Goal: Find specific page/section: Find specific page/section

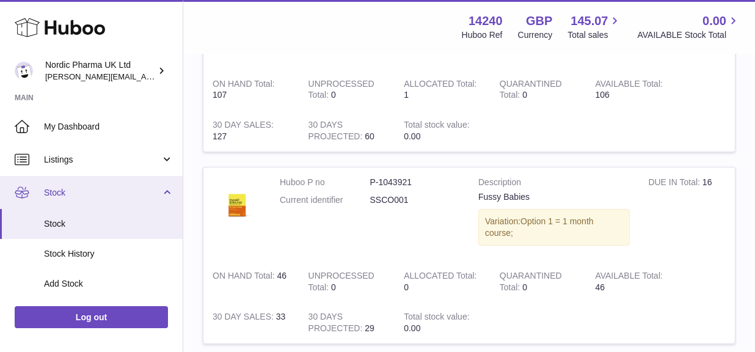
click at [73, 189] on span "Stock" at bounding box center [102, 193] width 117 height 12
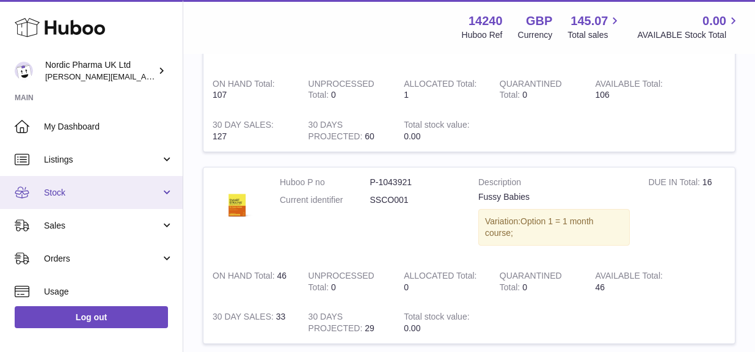
click at [70, 196] on span "Stock" at bounding box center [102, 193] width 117 height 12
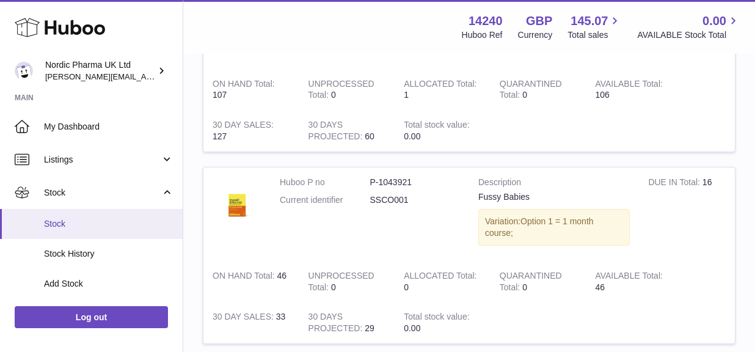
click at [68, 219] on span "Stock" at bounding box center [108, 224] width 129 height 12
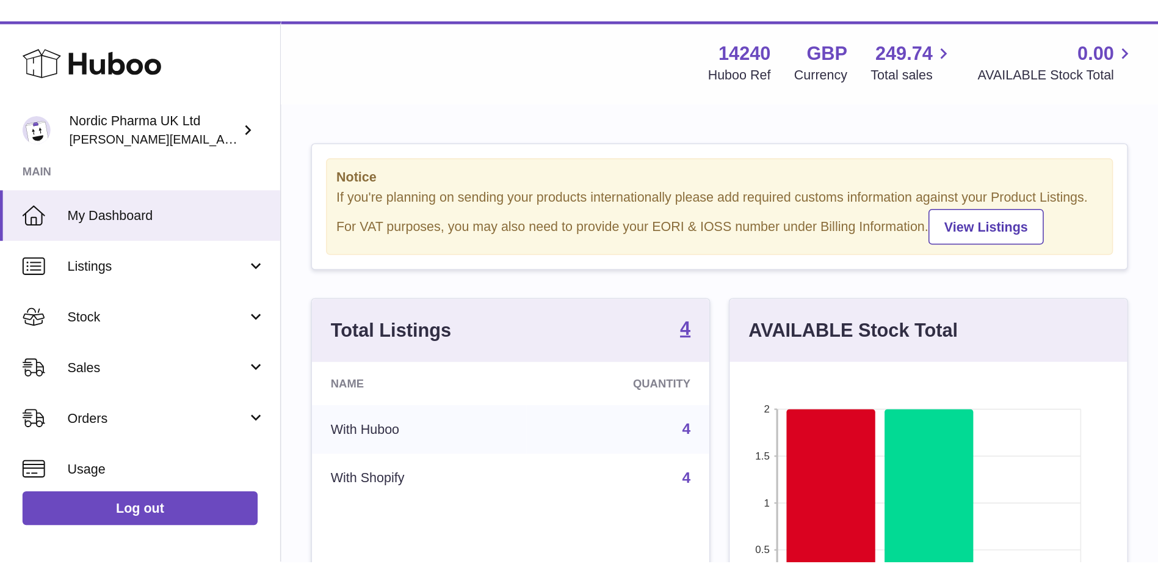
scroll to position [191, 302]
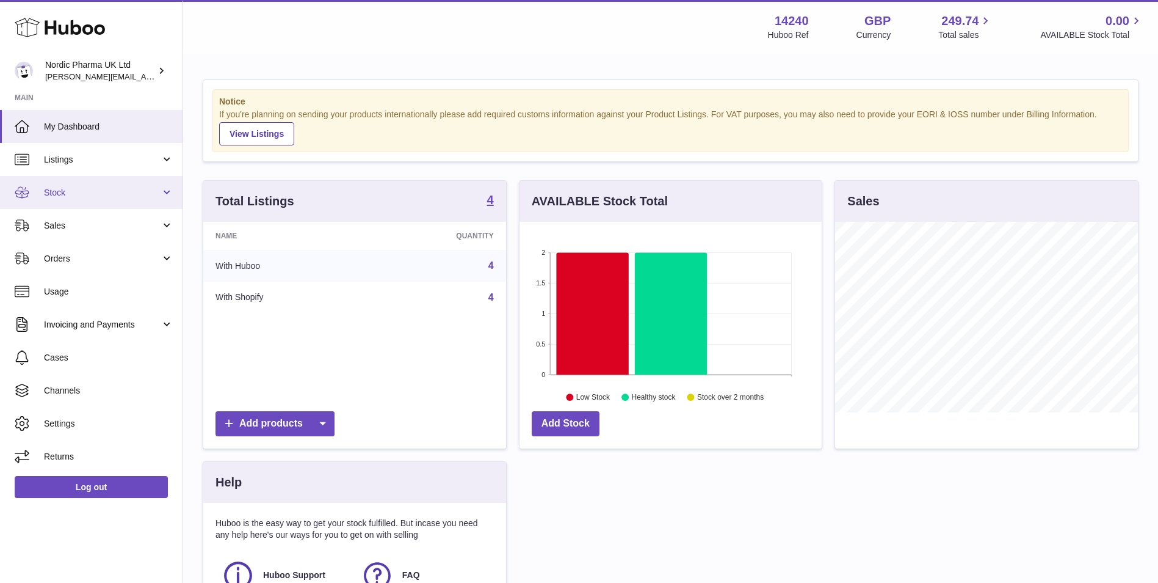
click at [77, 196] on span "Stock" at bounding box center [102, 193] width 117 height 12
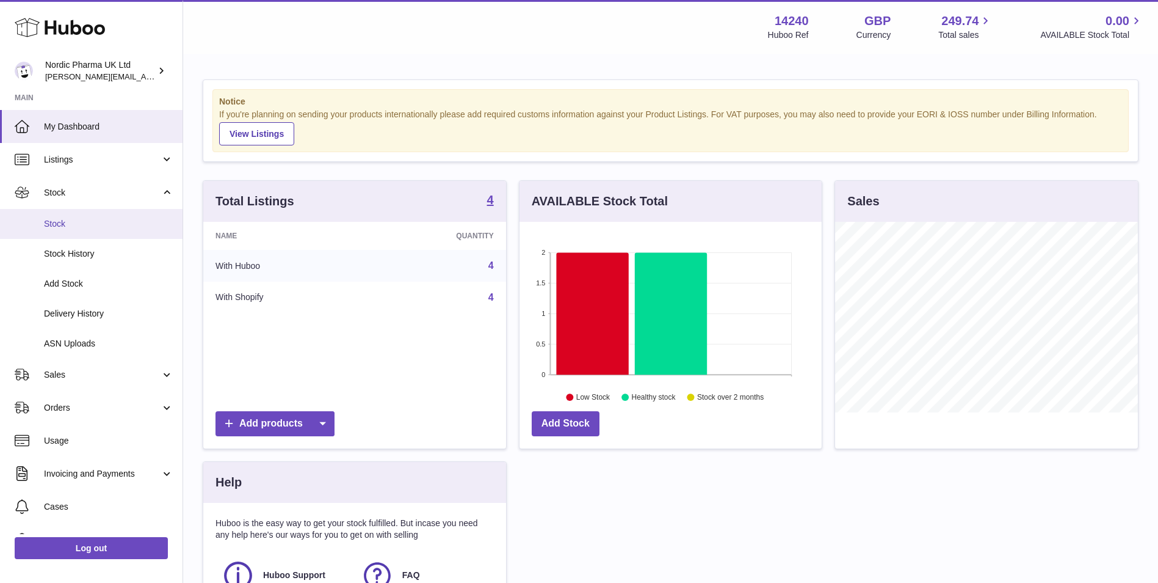
click at [67, 224] on span "Stock" at bounding box center [108, 224] width 129 height 12
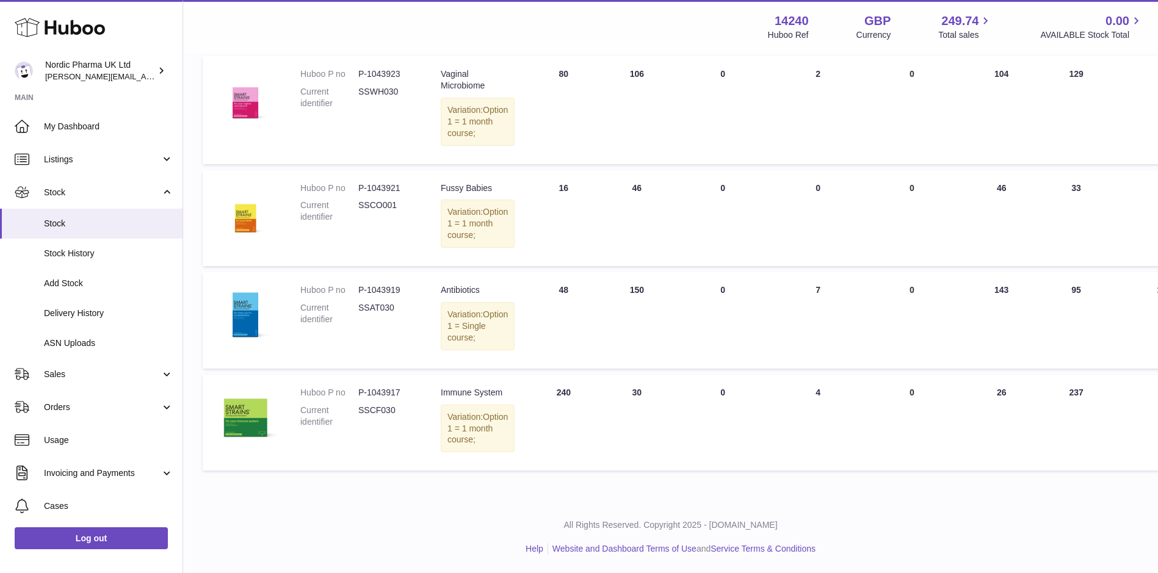
scroll to position [245, 0]
